Goal: Find specific page/section: Find specific page/section

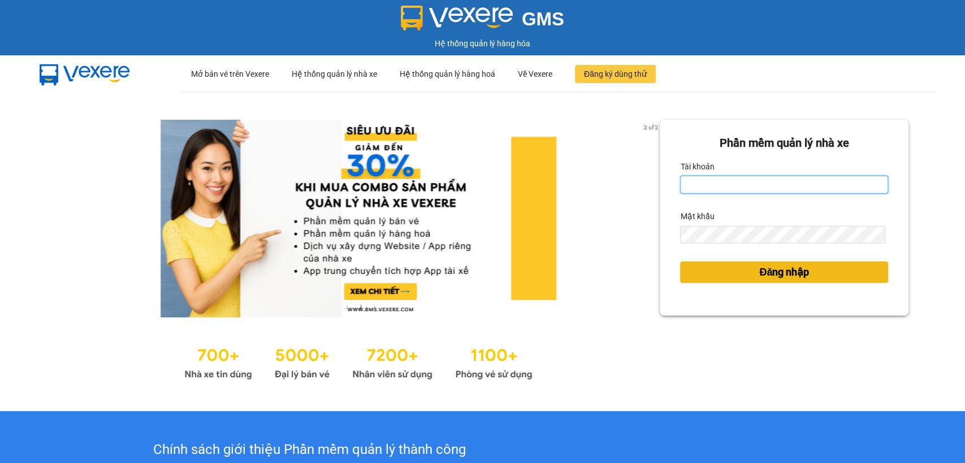
type input "thuy94.phuongnam"
click at [734, 268] on button "Đăng nhập" at bounding box center [784, 272] width 208 height 21
click at [733, 275] on button "Đăng nhập" at bounding box center [784, 272] width 208 height 21
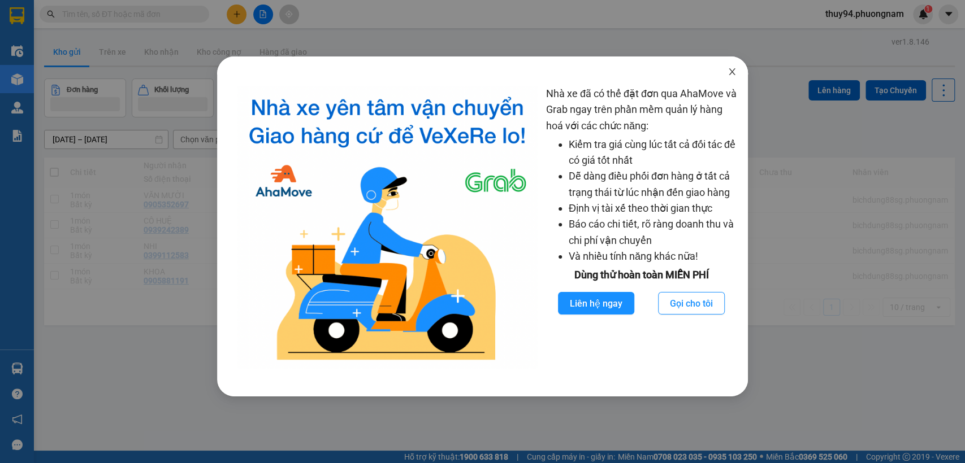
click at [728, 78] on span "Close" at bounding box center [732, 73] width 32 height 32
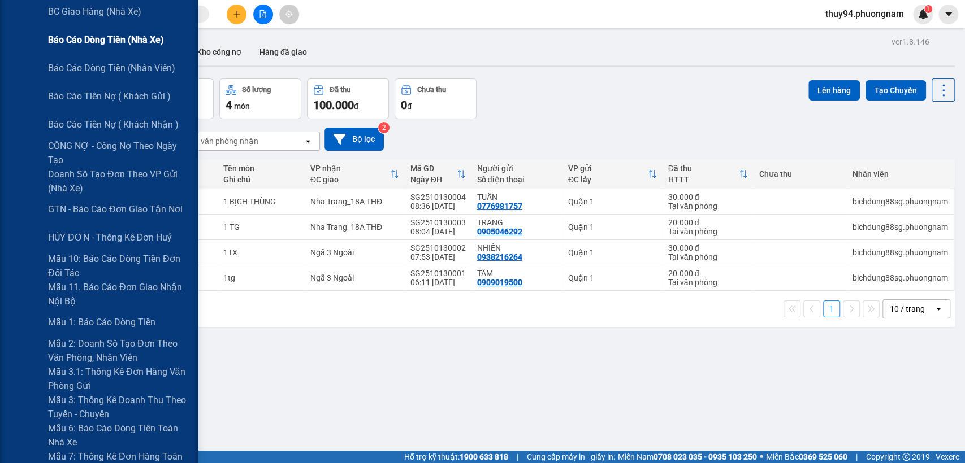
scroll to position [251, 0]
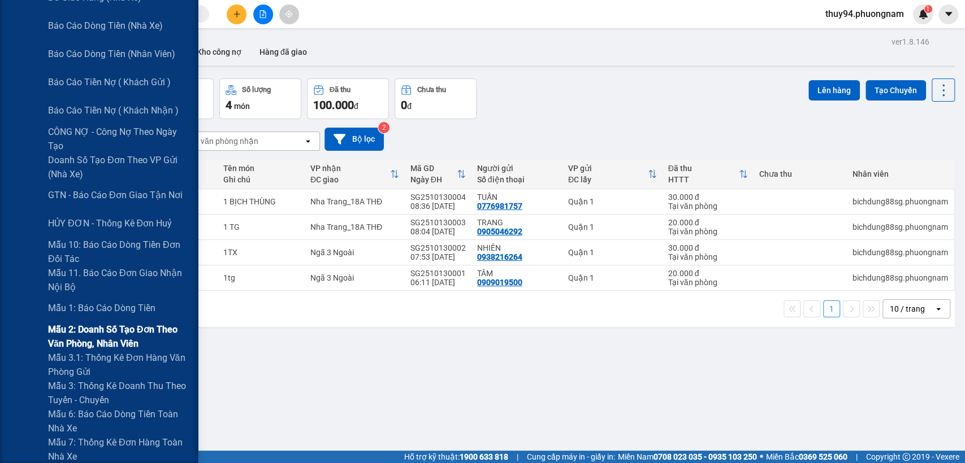
click at [72, 344] on span "Mẫu 2: Doanh số tạo đơn theo Văn phòng, nhân viên" at bounding box center [118, 337] width 141 height 28
